Goal: Information Seeking & Learning: Learn about a topic

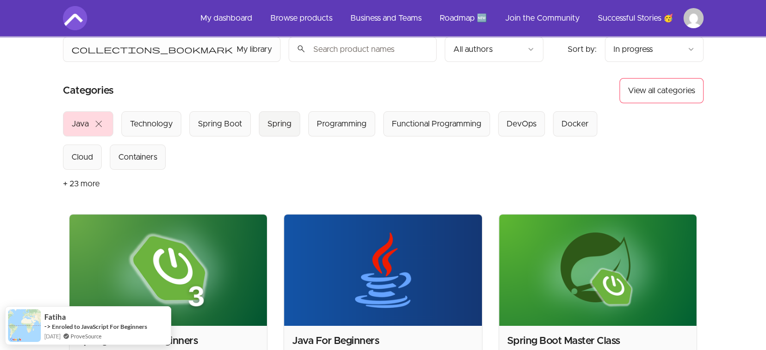
click at [274, 132] on button "Spring" at bounding box center [279, 123] width 41 height 25
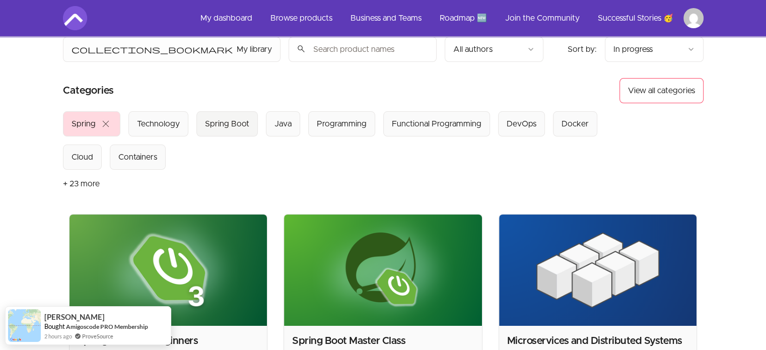
click at [222, 124] on div "Spring Boot" at bounding box center [227, 124] width 44 height 12
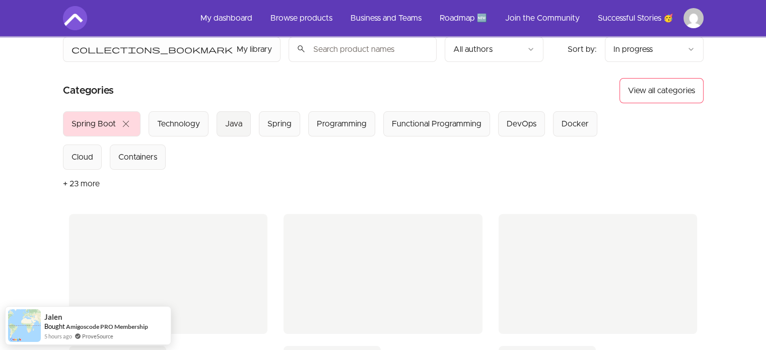
click at [238, 125] on div "Java" at bounding box center [233, 124] width 17 height 12
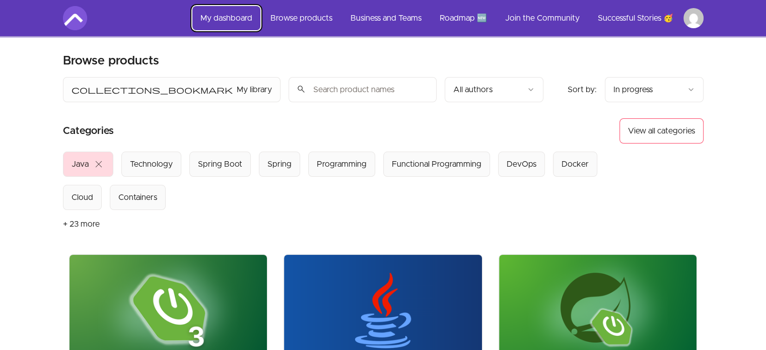
click at [229, 22] on link "My dashboard" at bounding box center [226, 18] width 68 height 24
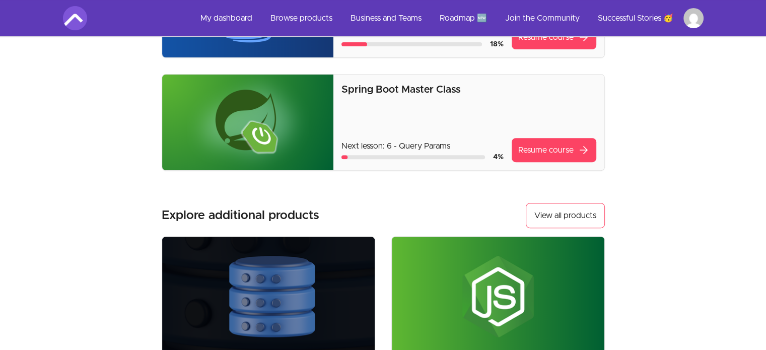
scroll to position [355, 0]
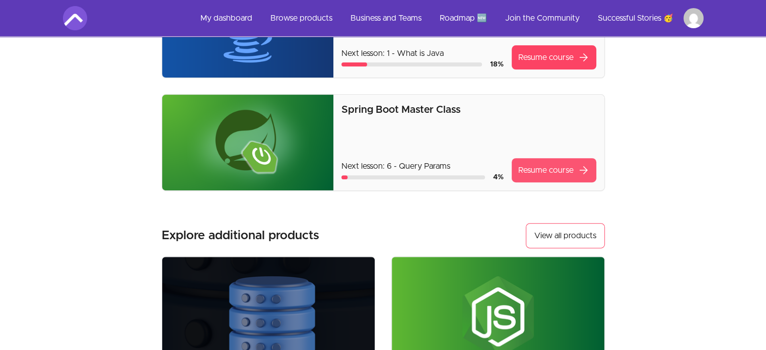
click at [558, 166] on link "Resume course arrow_forward" at bounding box center [553, 170] width 85 height 24
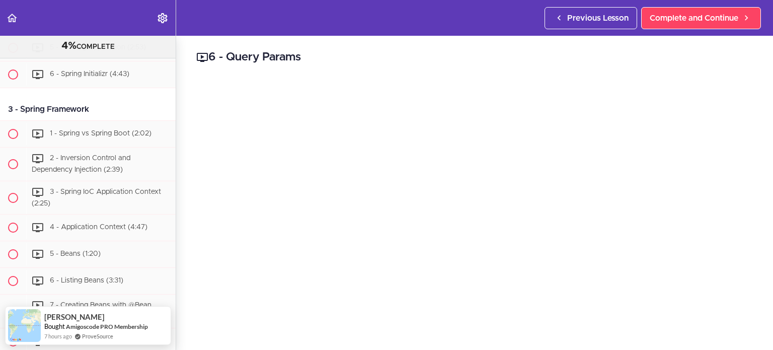
scroll to position [44, 0]
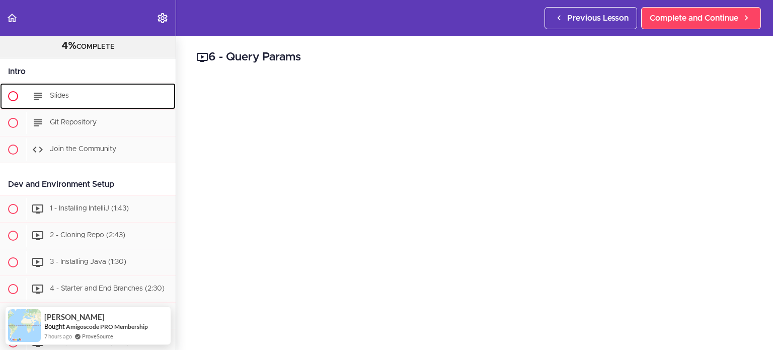
click at [96, 90] on div "Slides" at bounding box center [100, 96] width 149 height 22
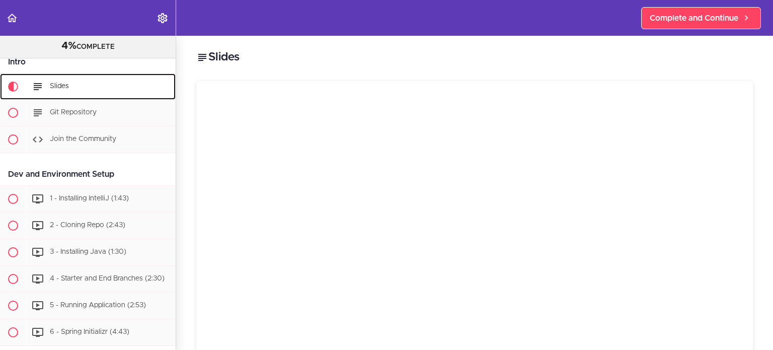
scroll to position [54, 0]
